Goal: Information Seeking & Learning: Learn about a topic

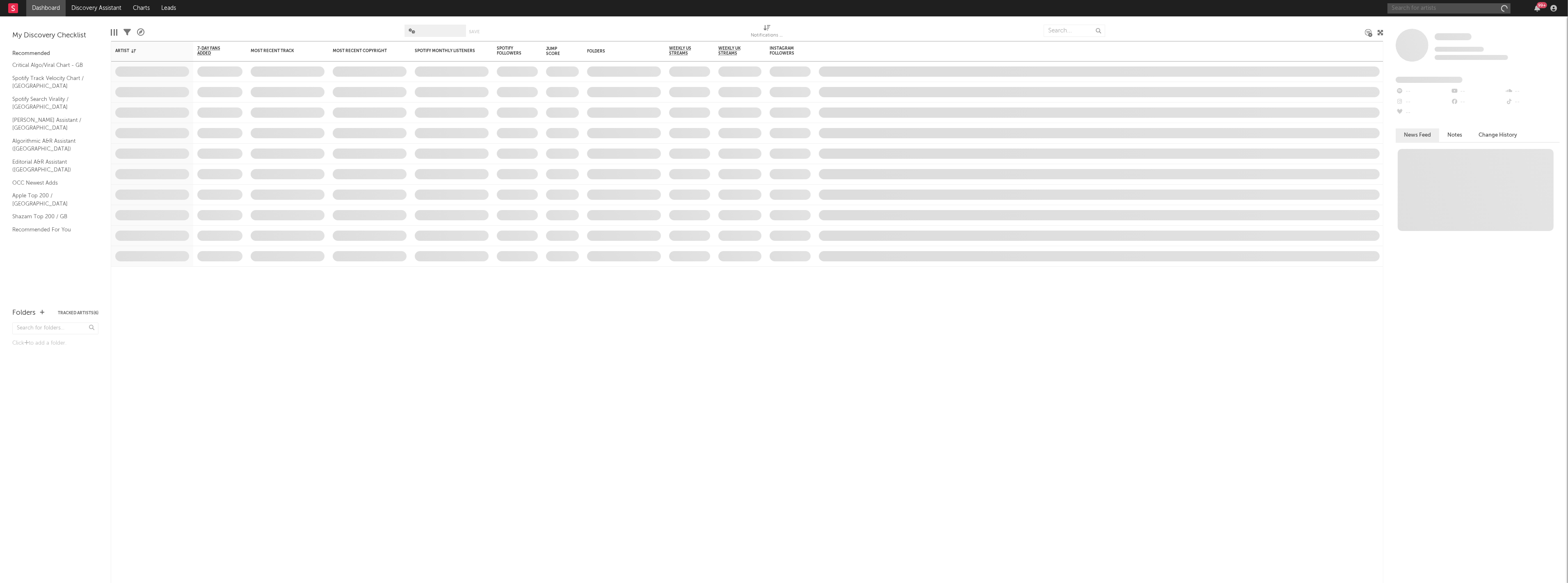
click at [1415, 8] on input "text" at bounding box center [1449, 9] width 123 height 11
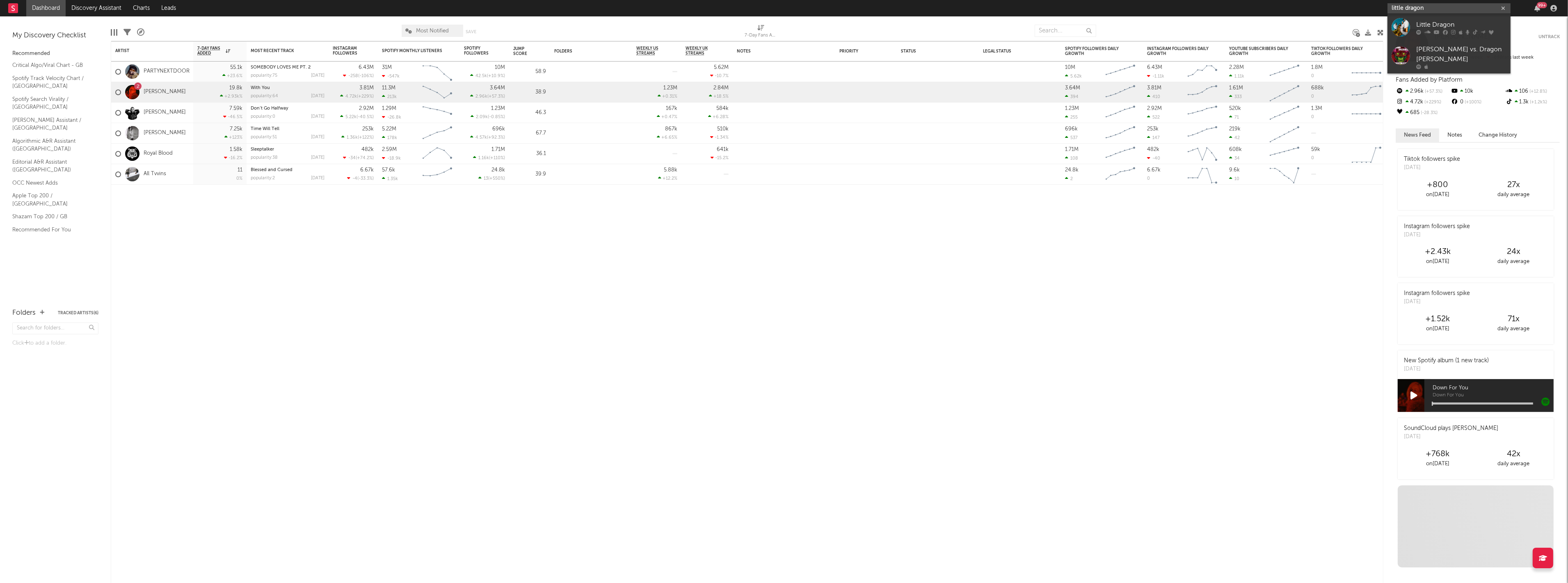
type input "little dragon"
click at [1386, 31] on div "[PERSON_NAME] [PERSON_NAME] Untrack Tracking Since: [DATE] 19.8k fans this week…" at bounding box center [1475, 300] width 185 height 566
click at [1412, 11] on input "little dragon" at bounding box center [1449, 9] width 123 height 11
click at [1402, 30] on div at bounding box center [1401, 27] width 19 height 19
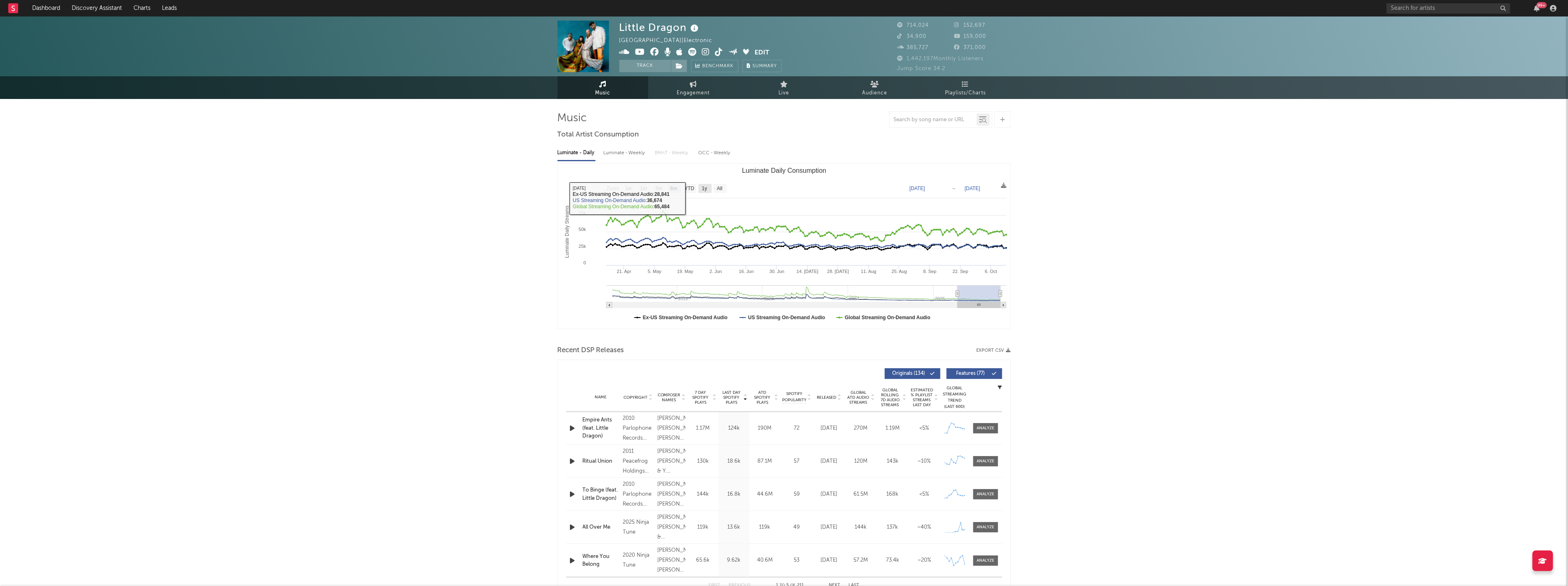
click at [707, 189] on text "1y" at bounding box center [705, 189] width 5 height 5
select select "1y"
type input "[DATE]"
